Goal: Check status: Check status

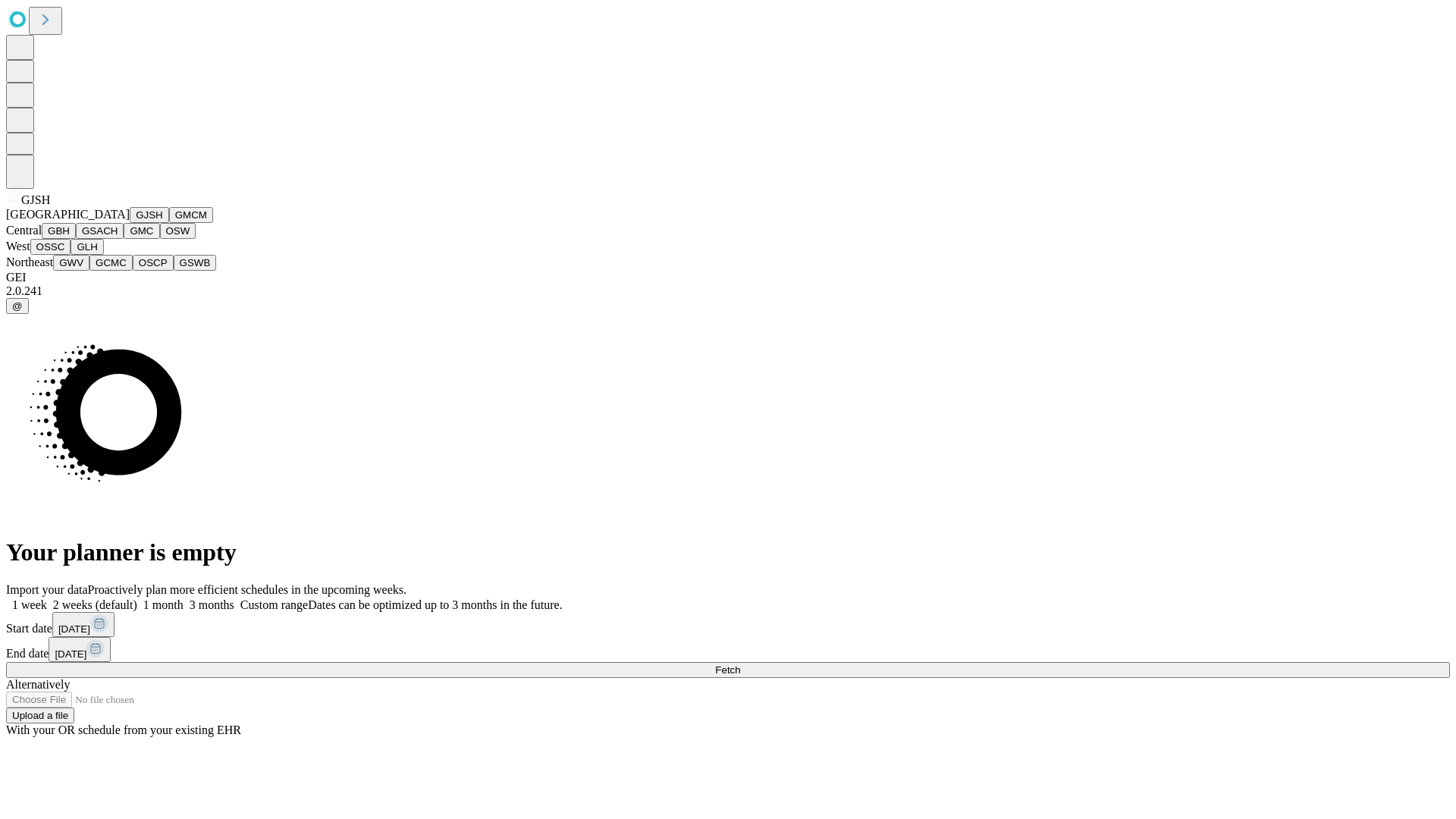
click at [129, 222] on button "GJSH" at bounding box center [149, 215] width 40 height 16
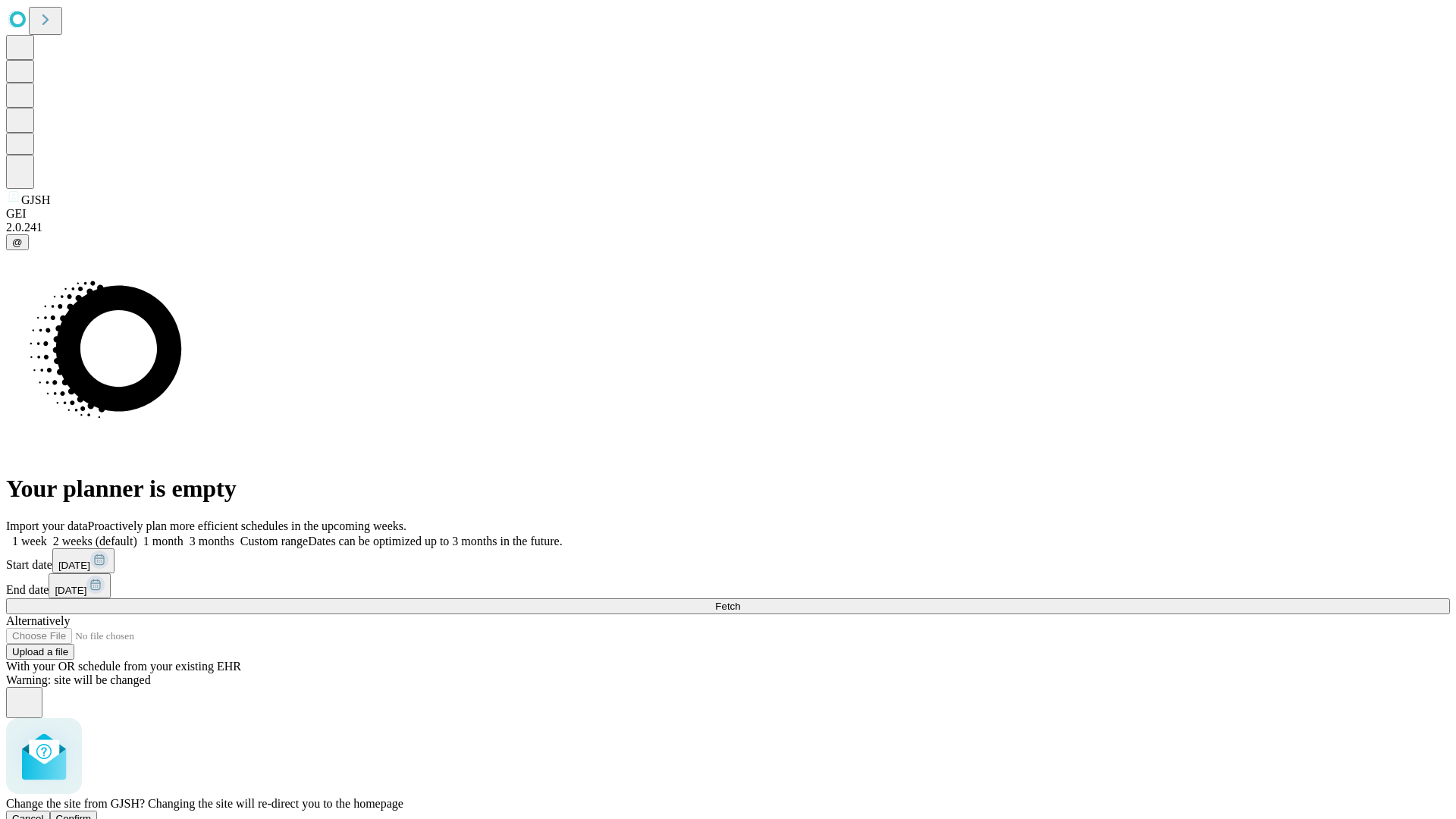
click at [91, 812] on span "Confirm" at bounding box center [73, 817] width 35 height 11
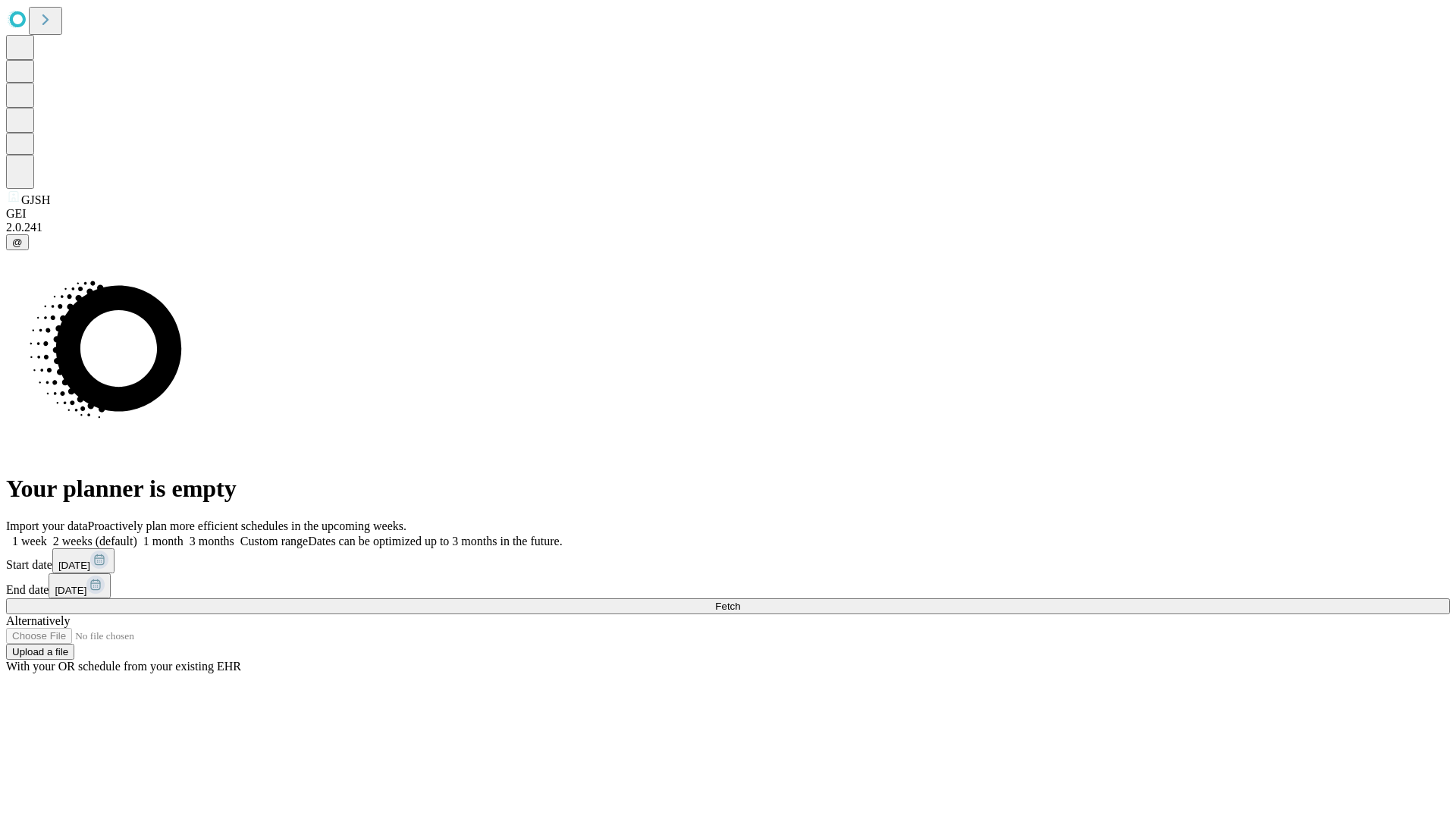
click at [137, 535] on label "2 weeks (default)" at bounding box center [92, 541] width 91 height 13
click at [740, 600] on span "Fetch" at bounding box center [727, 605] width 25 height 11
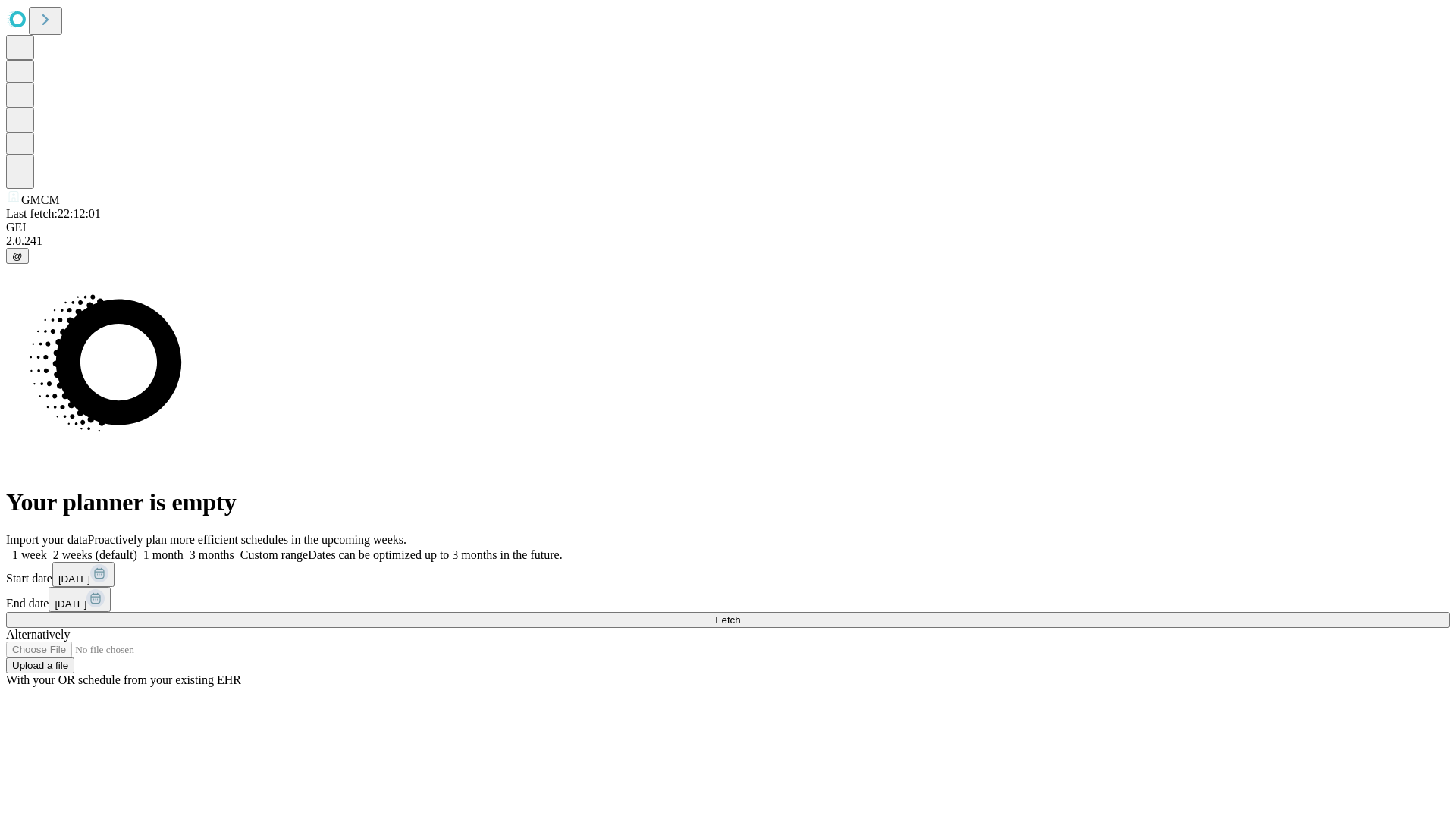
click at [137, 548] on label "2 weeks (default)" at bounding box center [92, 554] width 91 height 13
click at [740, 614] on span "Fetch" at bounding box center [727, 619] width 25 height 11
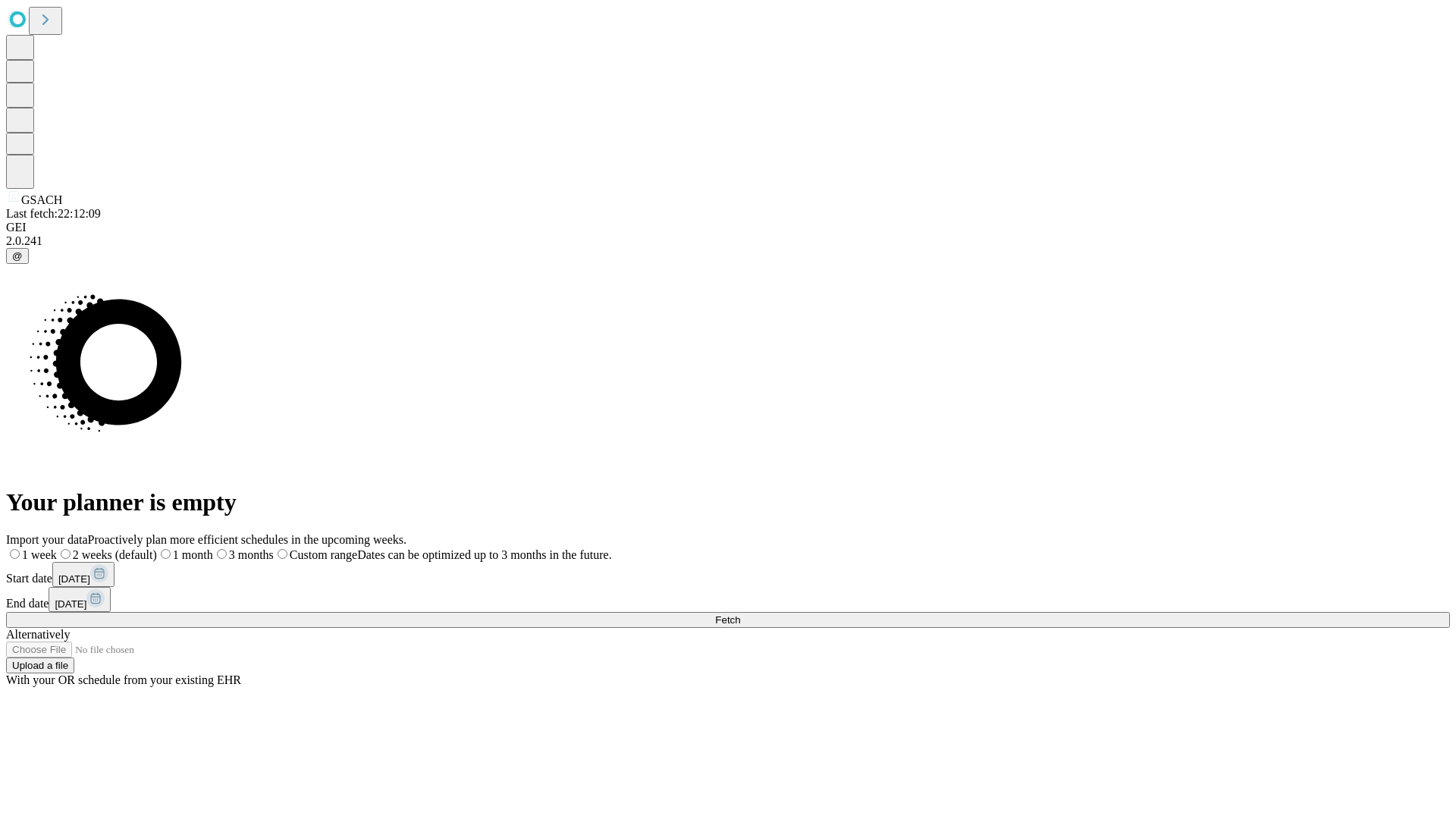
click at [157, 548] on label "2 weeks (default)" at bounding box center [107, 554] width 100 height 13
click at [740, 614] on span "Fetch" at bounding box center [727, 619] width 25 height 11
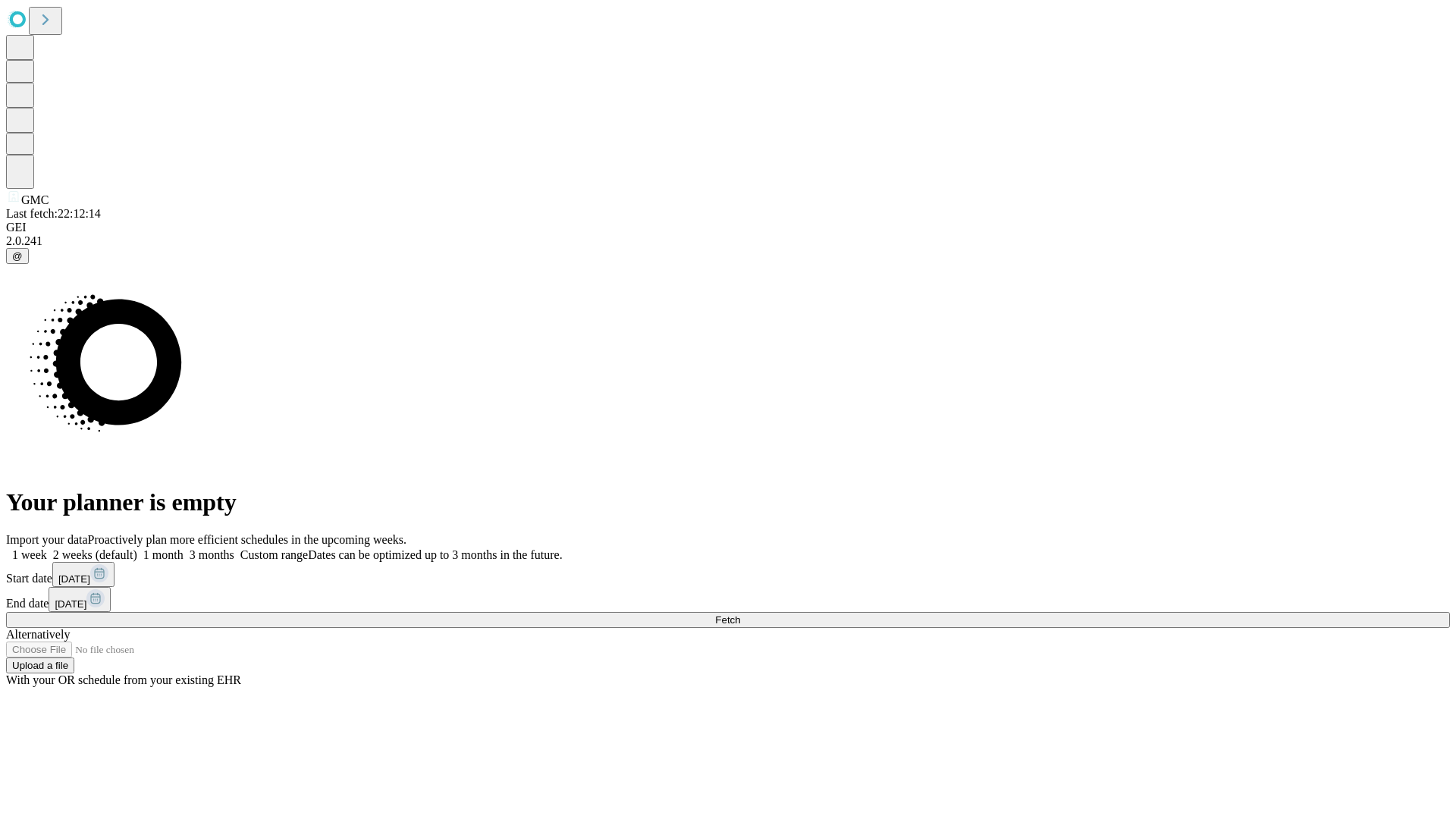
click at [137, 548] on label "2 weeks (default)" at bounding box center [92, 554] width 91 height 13
click at [740, 614] on span "Fetch" at bounding box center [727, 619] width 25 height 11
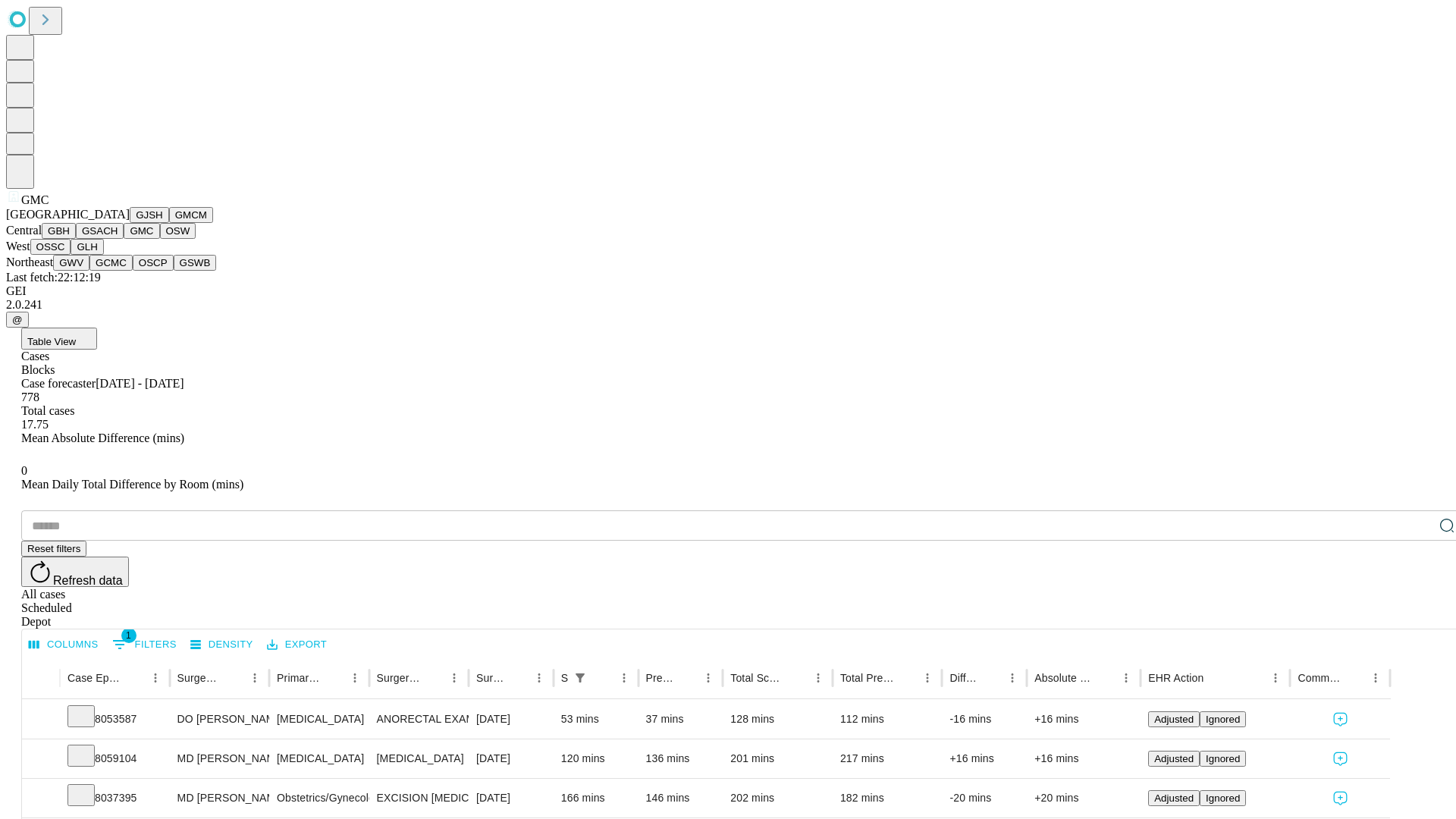
click at [160, 239] on button "OSW" at bounding box center [179, 230] width 36 height 16
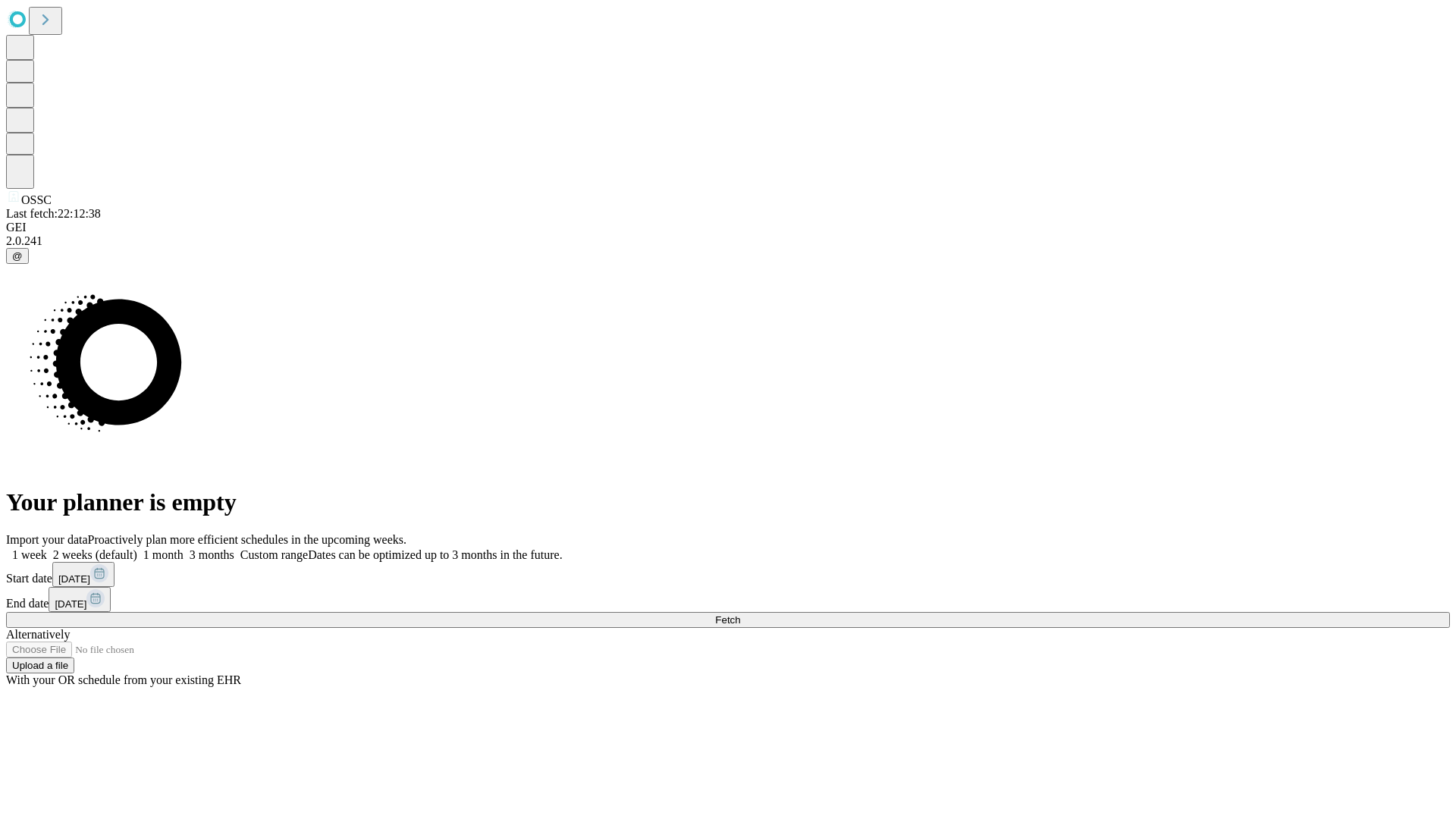
click at [137, 548] on label "2 weeks (default)" at bounding box center [92, 554] width 91 height 13
click at [740, 614] on span "Fetch" at bounding box center [727, 619] width 25 height 11
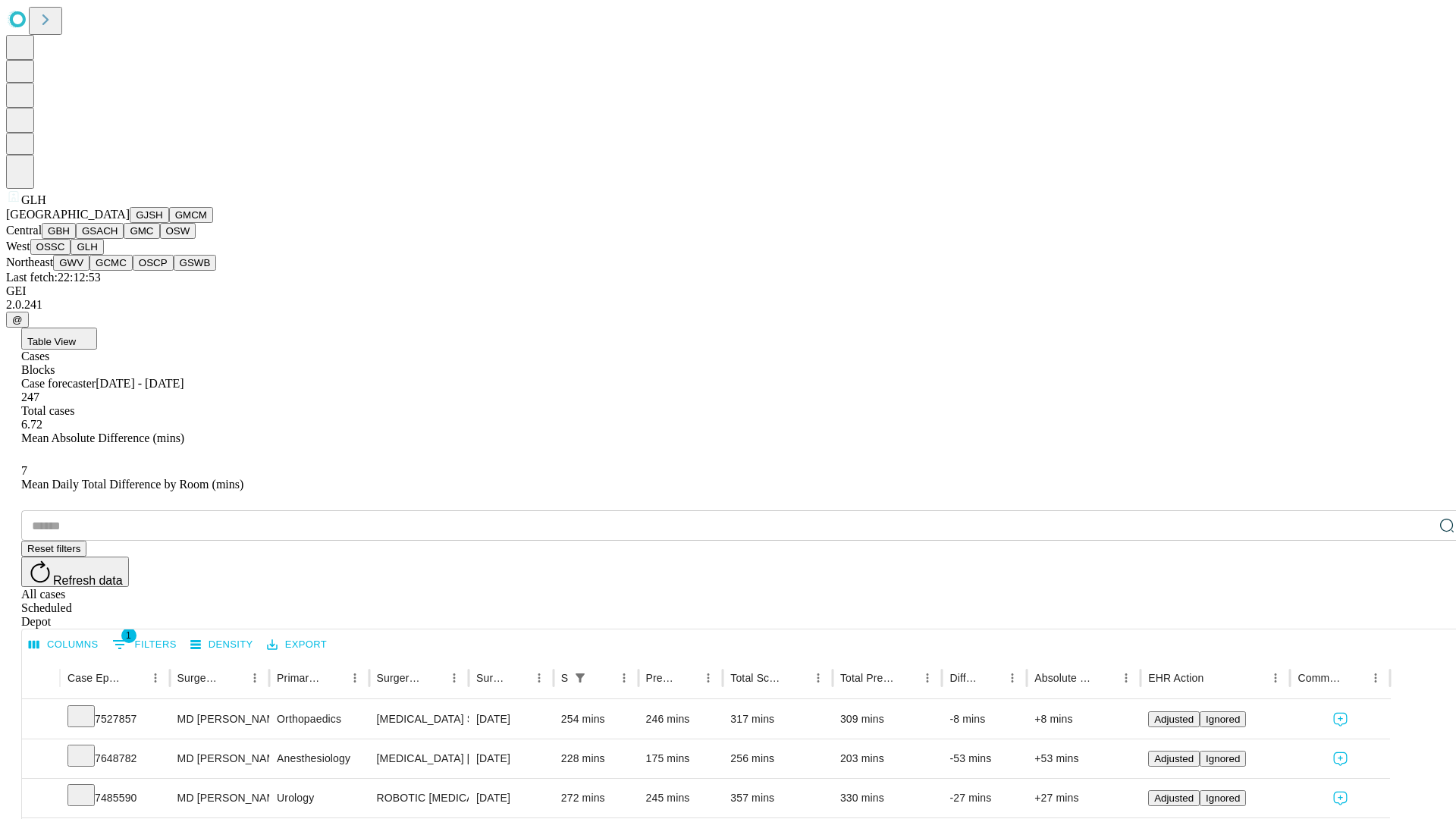
click at [90, 271] on button "GWV" at bounding box center [72, 262] width 36 height 16
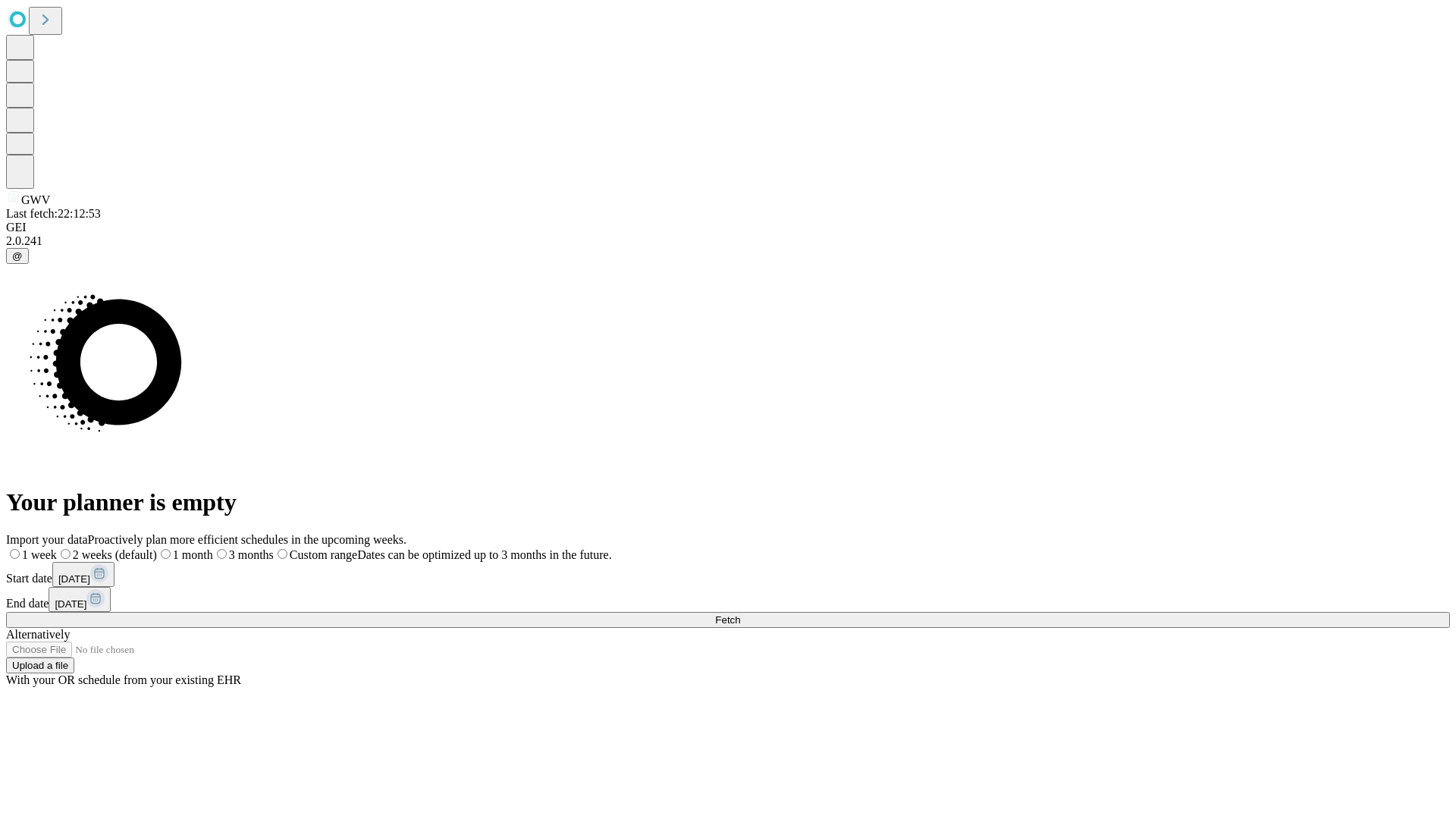
click at [157, 548] on label "2 weeks (default)" at bounding box center [107, 554] width 100 height 13
click at [740, 614] on span "Fetch" at bounding box center [727, 619] width 25 height 11
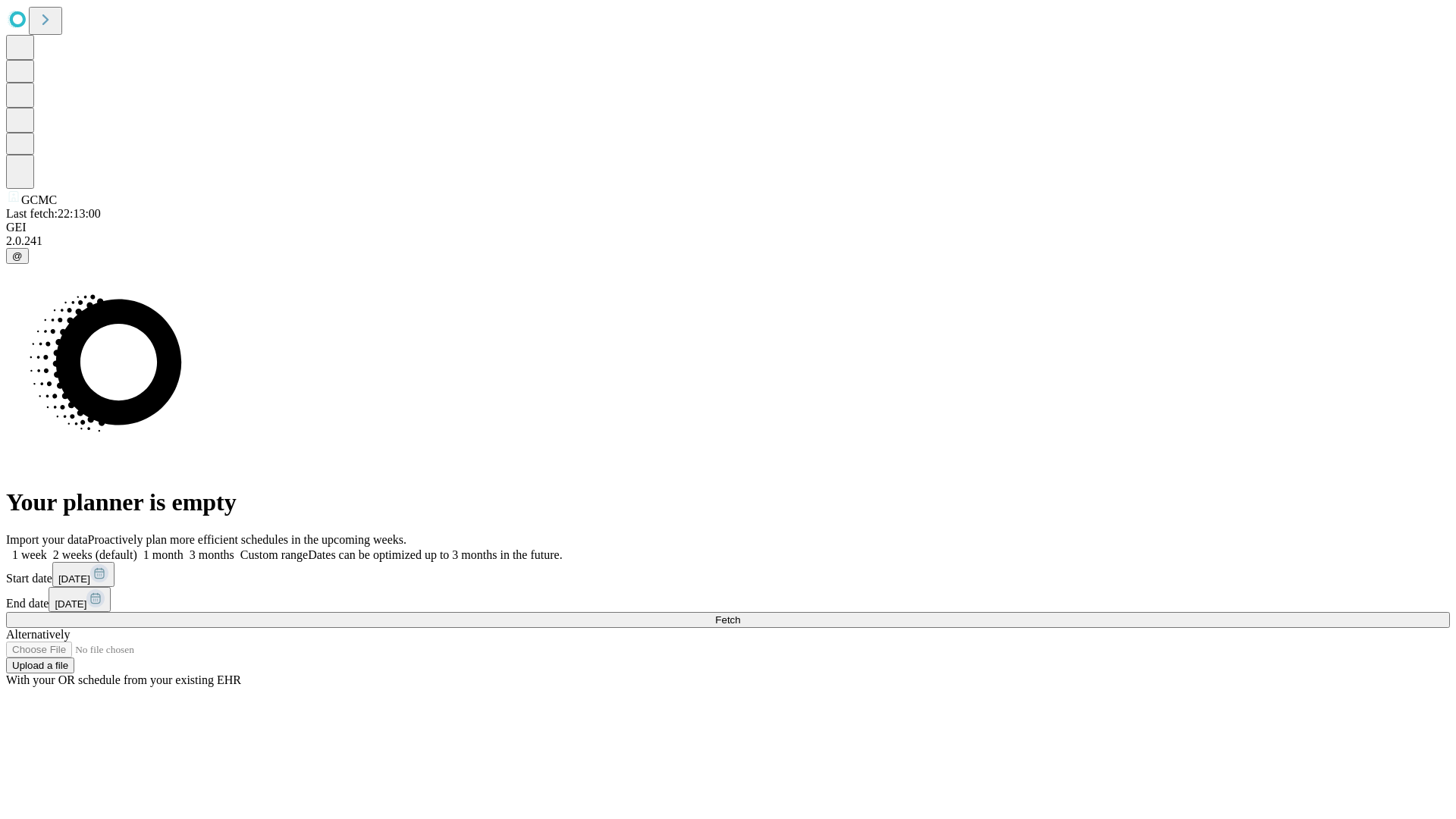
click at [137, 548] on label "2 weeks (default)" at bounding box center [92, 554] width 91 height 13
click at [740, 614] on span "Fetch" at bounding box center [727, 619] width 25 height 11
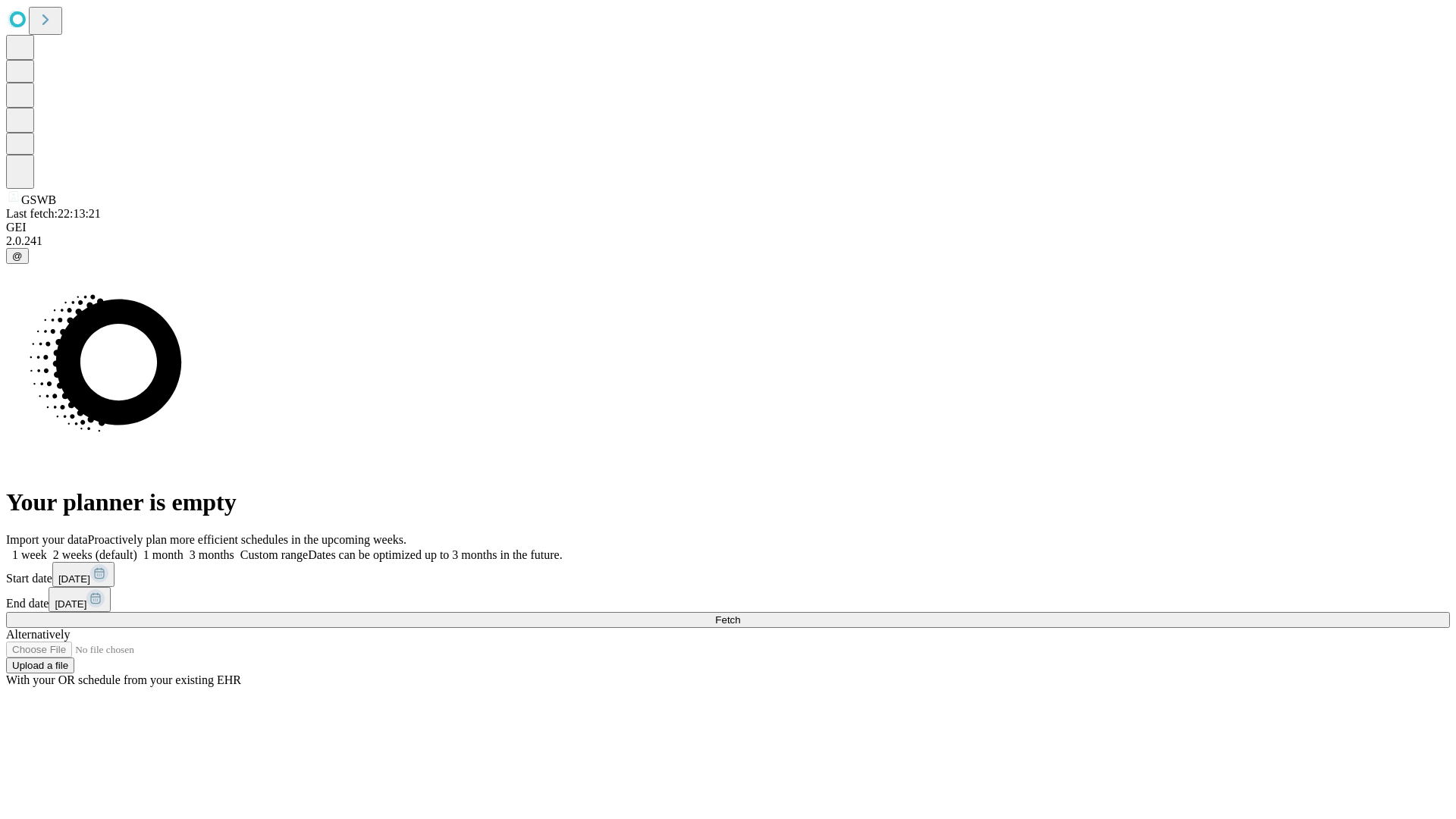
click at [137, 548] on label "2 weeks (default)" at bounding box center [92, 554] width 91 height 13
click at [740, 614] on span "Fetch" at bounding box center [727, 619] width 25 height 11
